Goal: Task Accomplishment & Management: Manage account settings

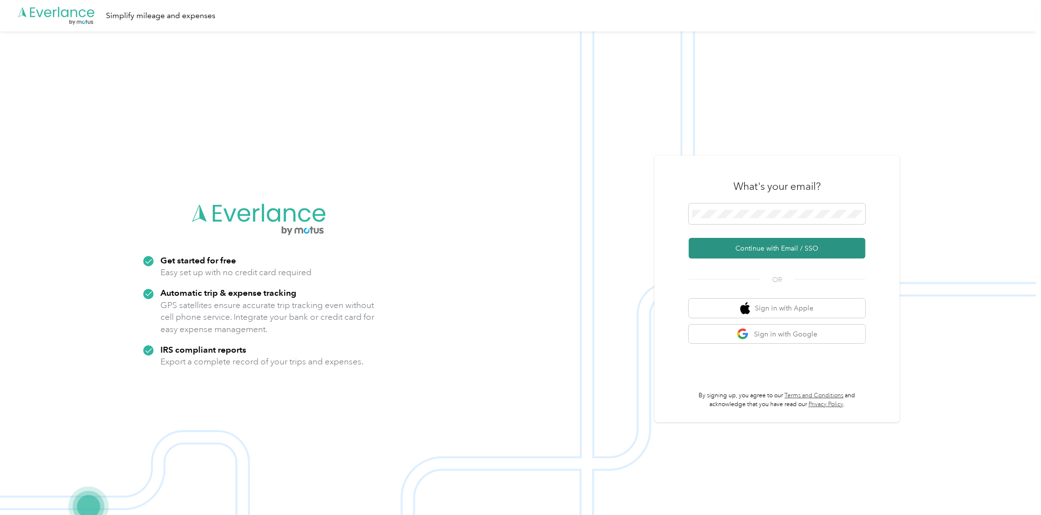
click at [811, 245] on button "Continue with Email / SSO" at bounding box center [777, 248] width 177 height 21
click at [780, 208] on span at bounding box center [777, 214] width 177 height 21
click at [777, 250] on button "Continue with Email / SSO" at bounding box center [777, 248] width 177 height 21
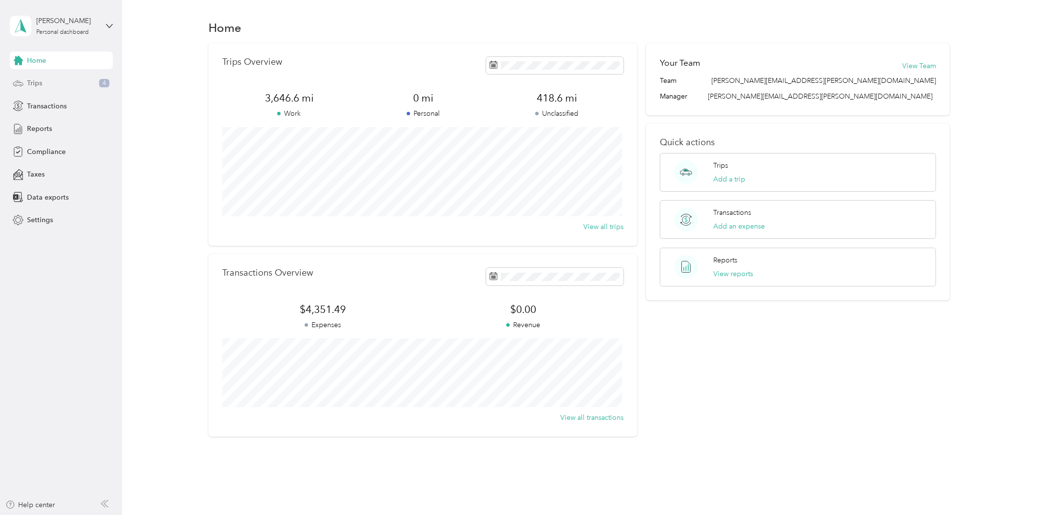
click at [33, 81] on span "Trips" at bounding box center [34, 83] width 15 height 10
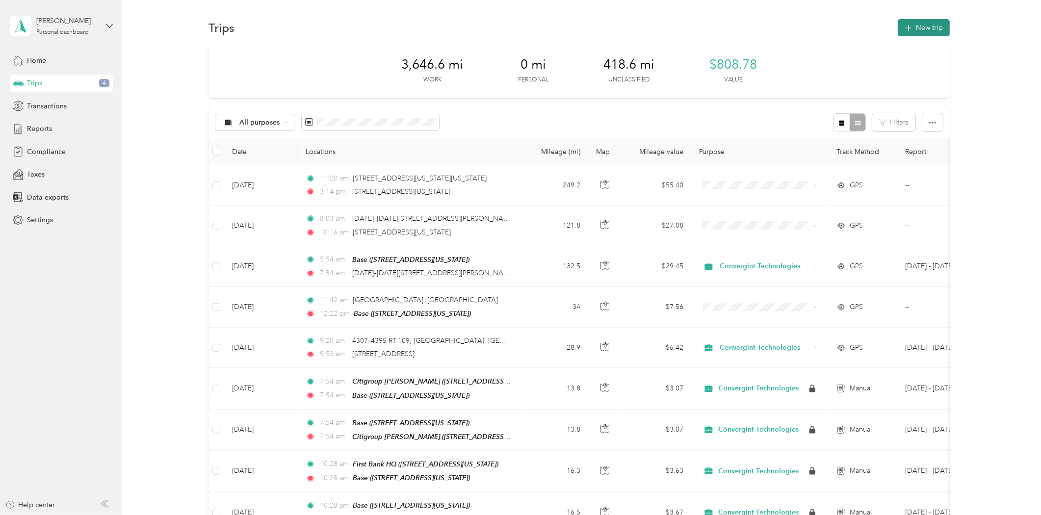
click at [924, 30] on button "New trip" at bounding box center [924, 27] width 52 height 17
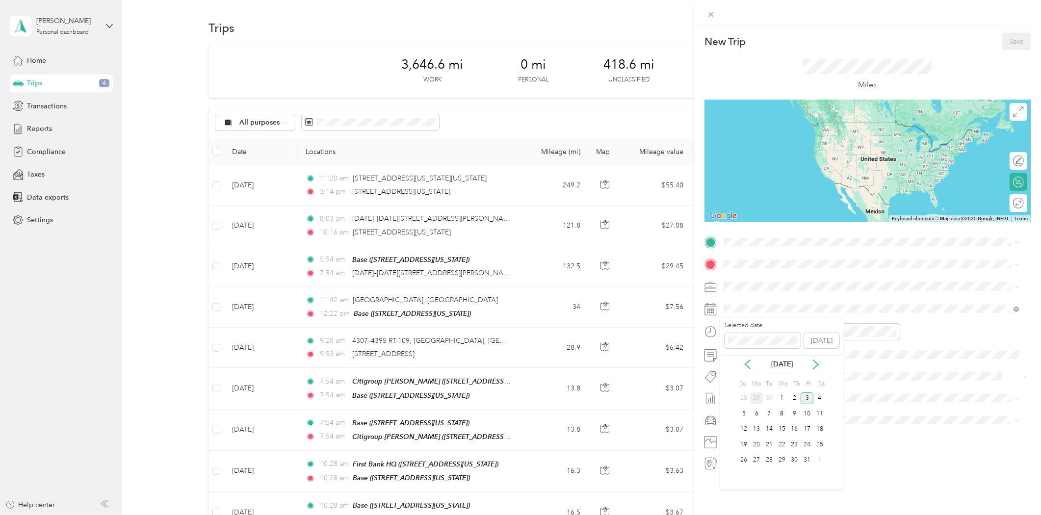
click at [760, 400] on div "29" at bounding box center [756, 398] width 13 height 12
click at [770, 286] on div "Base 2633 Rockwood Pointe Court, 63040, Wildwood, Missouri, United States" at bounding box center [791, 287] width 98 height 21
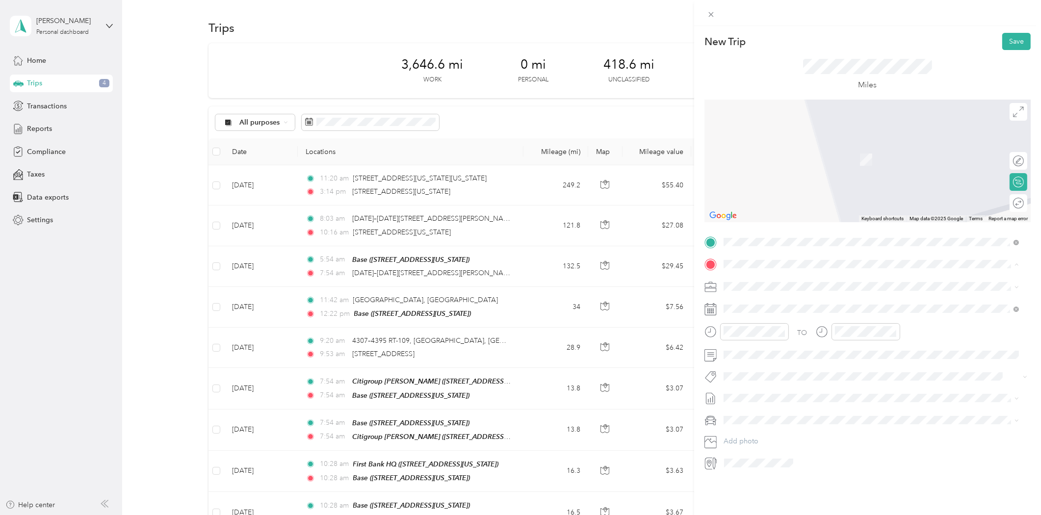
click at [778, 334] on strong "Citigroup O'Fallon" at bounding box center [787, 334] width 91 height 9
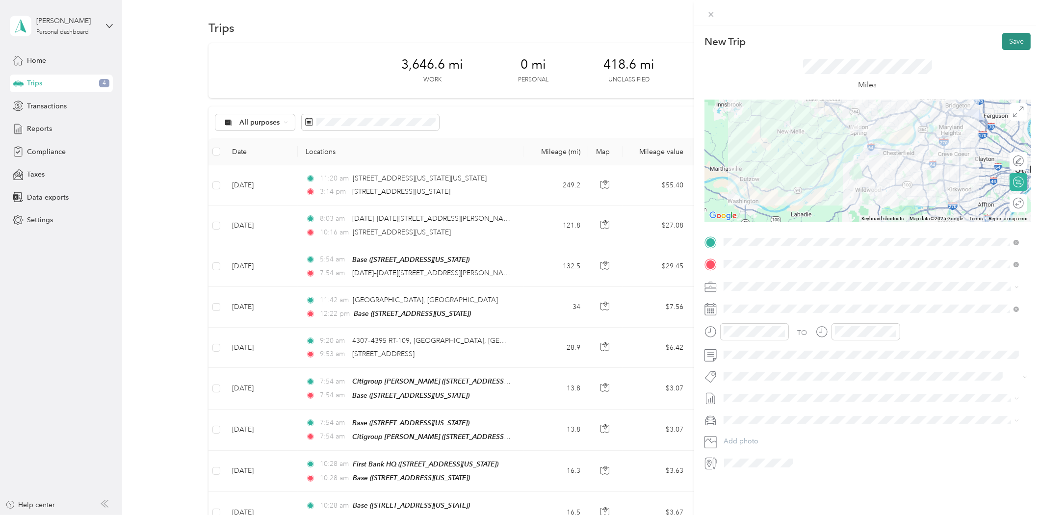
click at [1009, 45] on button "Save" at bounding box center [1016, 41] width 28 height 17
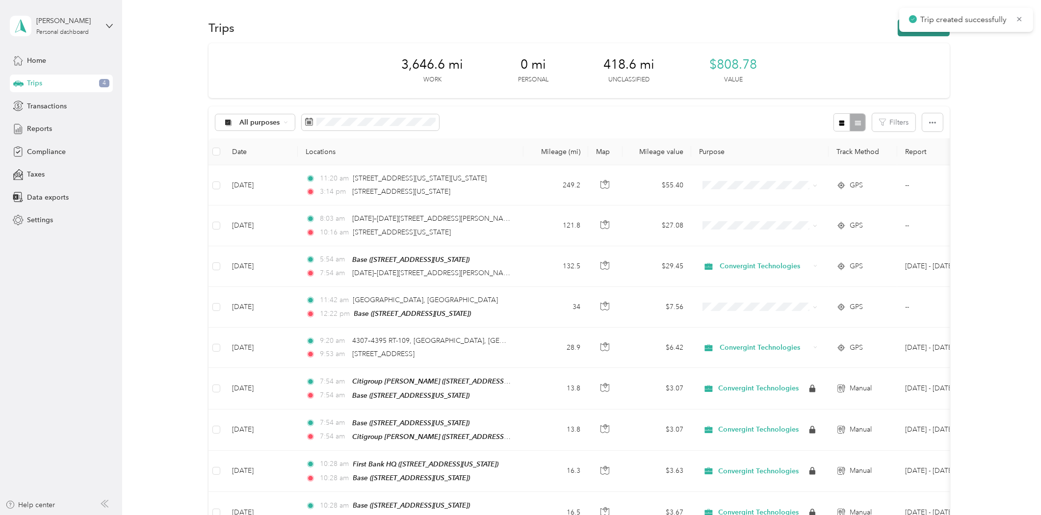
click at [899, 33] on button "New trip" at bounding box center [924, 27] width 52 height 17
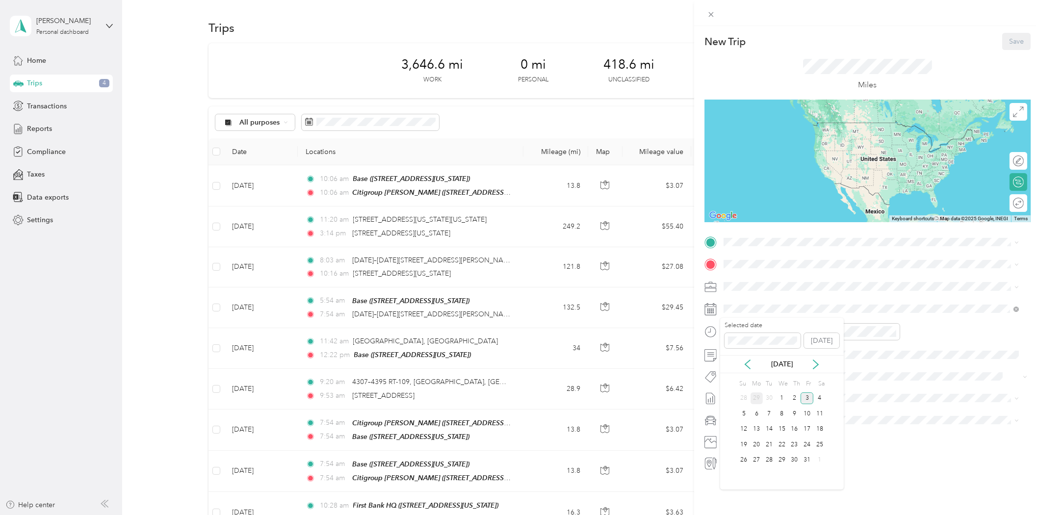
click at [751, 397] on div "29" at bounding box center [756, 398] width 13 height 12
click at [769, 247] on span at bounding box center [875, 241] width 310 height 15
click at [781, 223] on div "New Trip Save This trip cannot be edited because it is either under review, app…" at bounding box center [867, 252] width 326 height 438
click at [772, 248] on span at bounding box center [875, 241] width 310 height 15
click at [782, 307] on strong "Citigroup O'Fallon" at bounding box center [787, 309] width 91 height 9
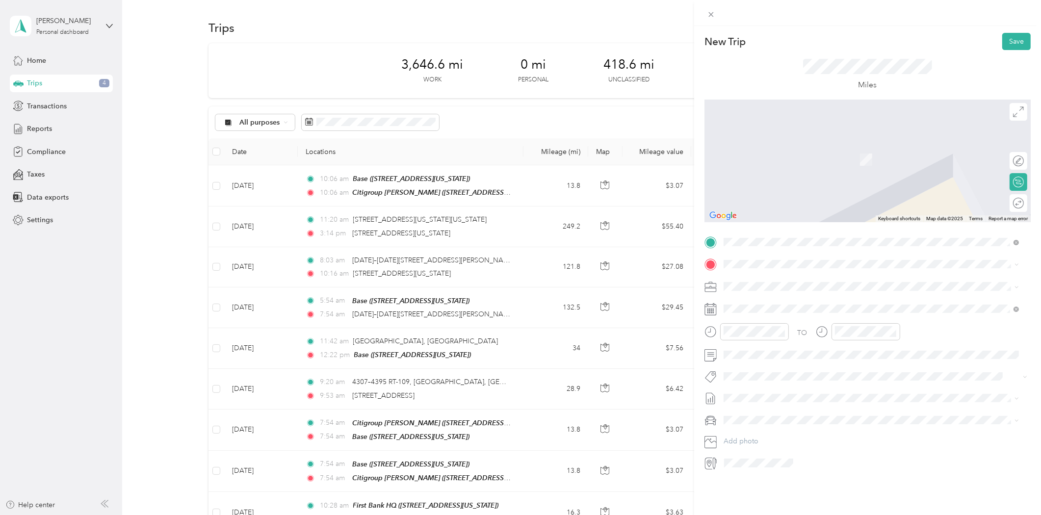
click at [777, 306] on div "Base 2633 Rockwood Pointe Court, 63040, Wildwood, Missouri, United States" at bounding box center [791, 308] width 98 height 21
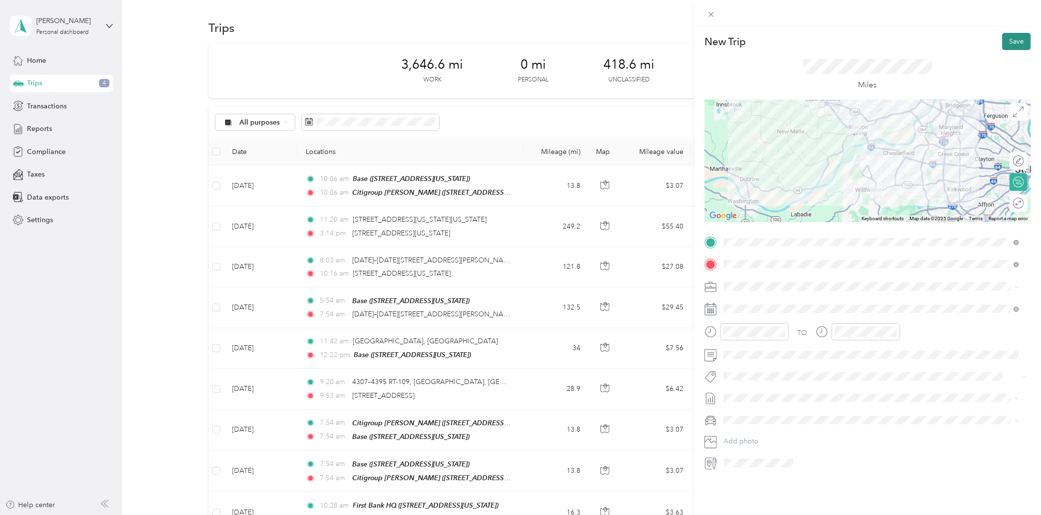
click at [1011, 43] on button "Save" at bounding box center [1016, 41] width 28 height 17
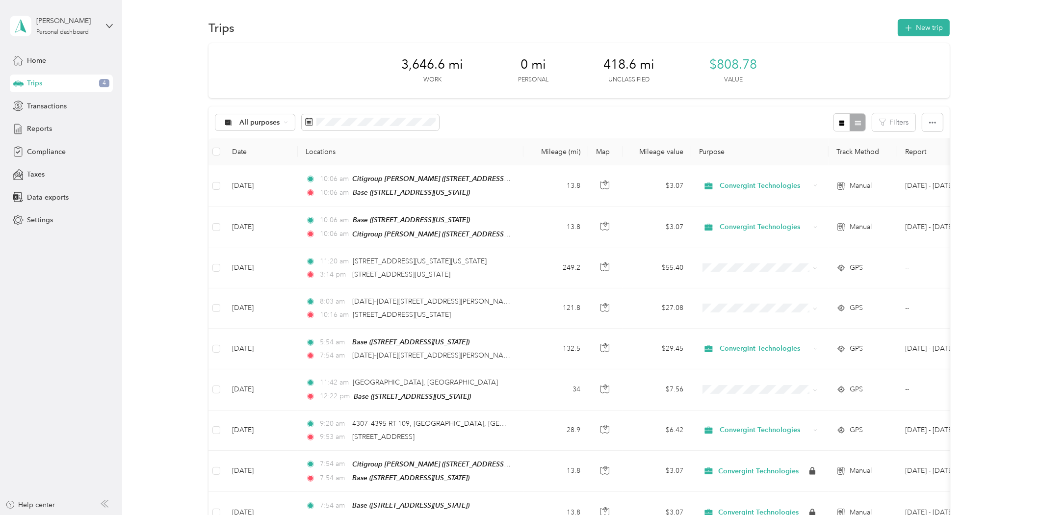
click at [26, 85] on div "Trips 4" at bounding box center [61, 84] width 103 height 18
click at [35, 124] on span "Reports" at bounding box center [39, 129] width 25 height 10
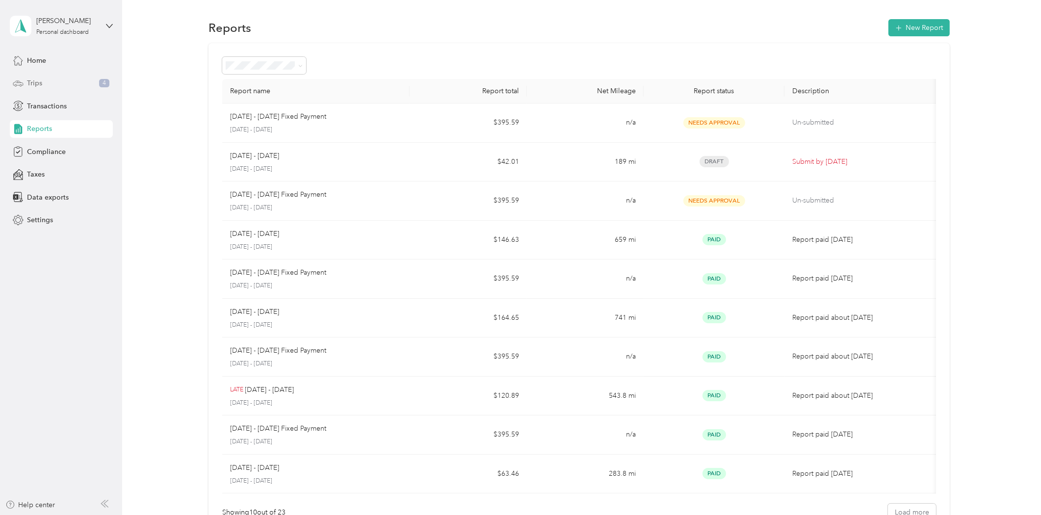
click at [44, 81] on div "Trips 4" at bounding box center [61, 84] width 103 height 18
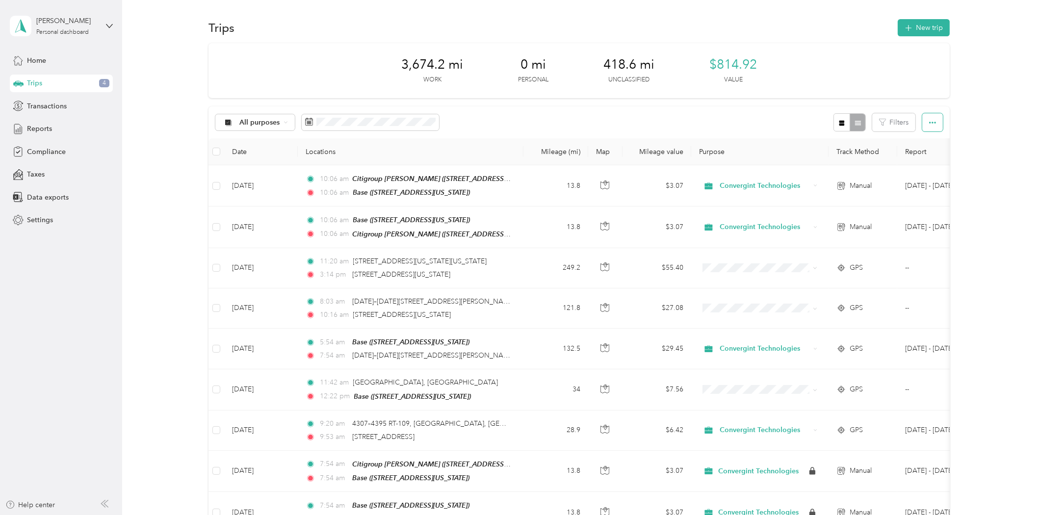
click at [934, 121] on button "button" at bounding box center [932, 122] width 21 height 18
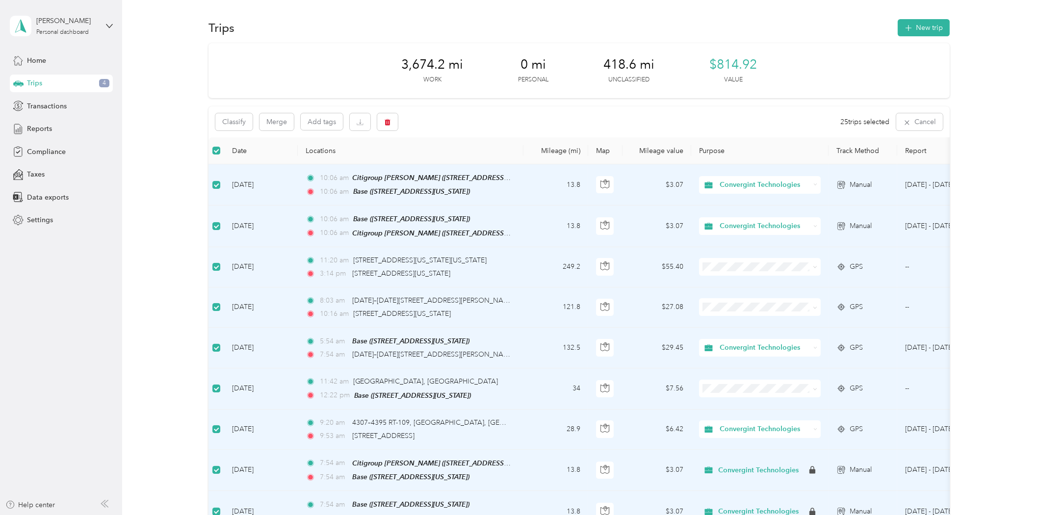
click at [49, 124] on span "Reports" at bounding box center [39, 129] width 25 height 10
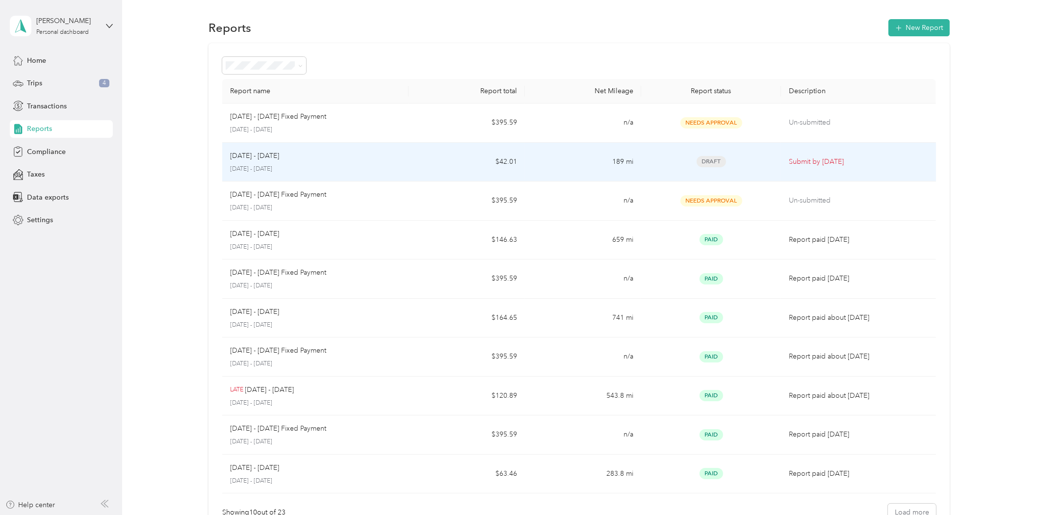
click at [704, 163] on span "Draft" at bounding box center [711, 161] width 29 height 11
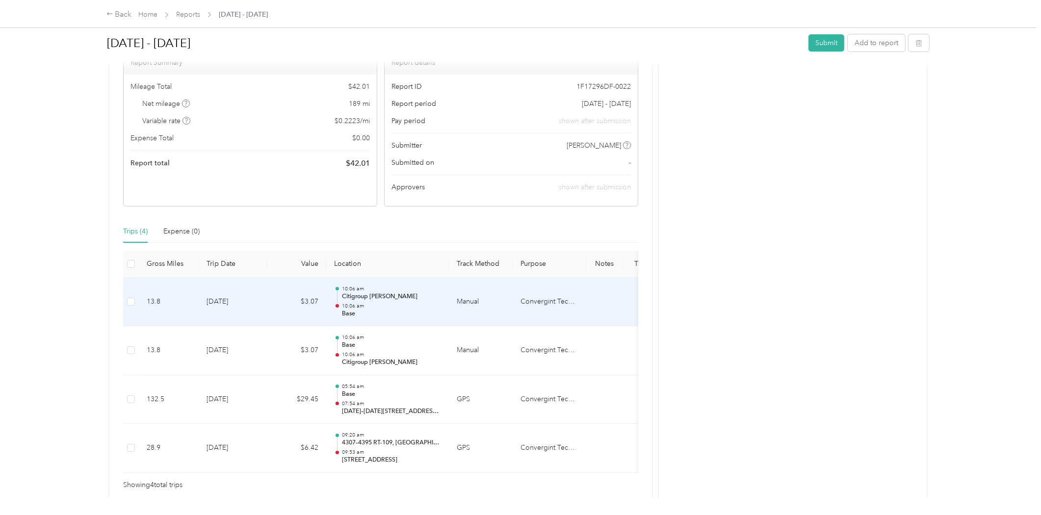
scroll to position [151, 0]
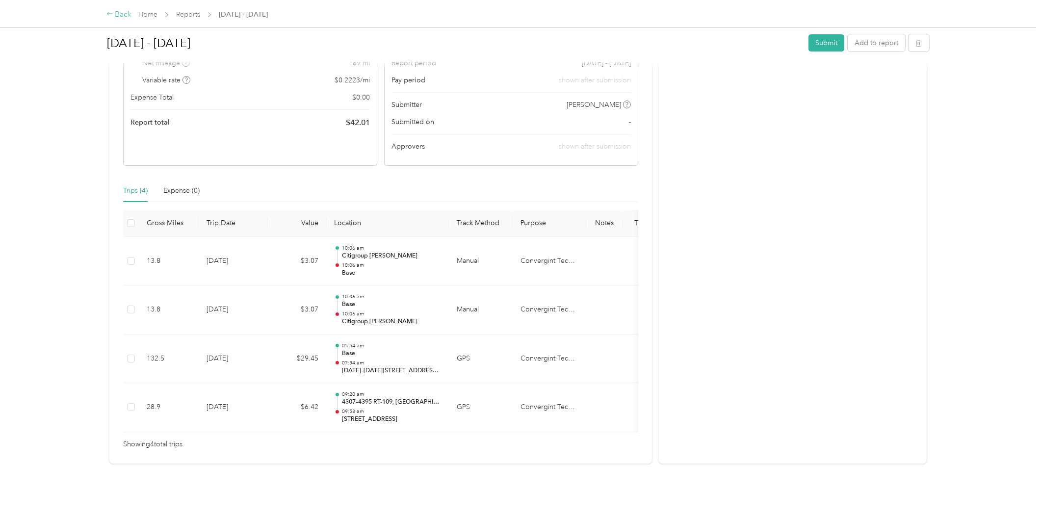
click at [125, 14] on div "Back" at bounding box center [119, 15] width 26 height 12
